Goal: Find specific page/section: Find specific page/section

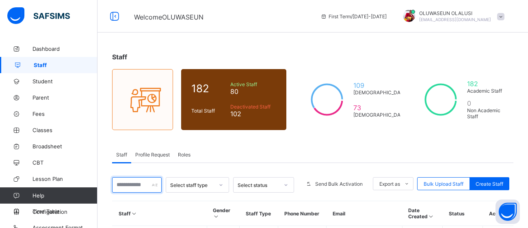
click at [134, 183] on input "text" at bounding box center [137, 184] width 50 height 15
type input "***"
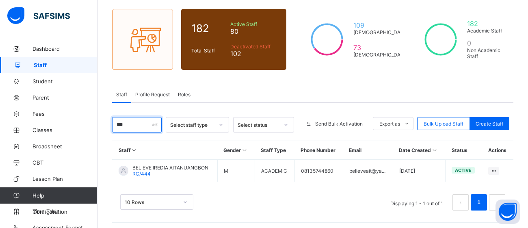
scroll to position [62, 0]
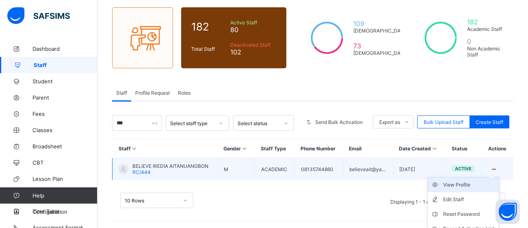
click at [476, 183] on div "View Profile" at bounding box center [470, 185] width 52 height 8
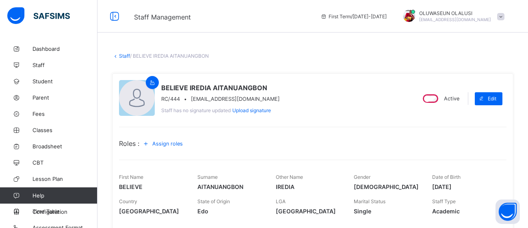
click at [114, 54] on icon at bounding box center [115, 56] width 7 height 6
click at [120, 54] on link "Staff" at bounding box center [124, 56] width 11 height 6
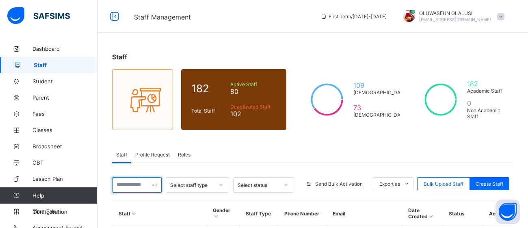
click at [129, 184] on input "text" at bounding box center [137, 184] width 50 height 15
type input "****"
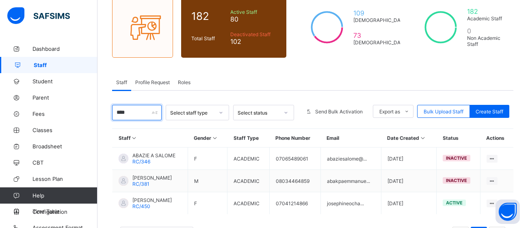
scroll to position [73, 0]
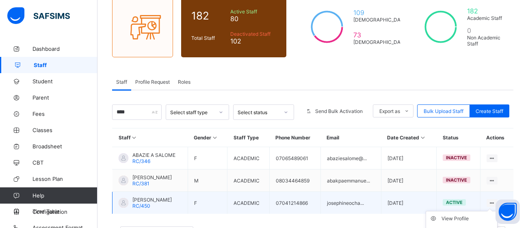
click at [491, 200] on icon at bounding box center [492, 203] width 7 height 6
click at [461, 219] on div "View Profile" at bounding box center [468, 219] width 52 height 8
